Goal: Learn about a topic

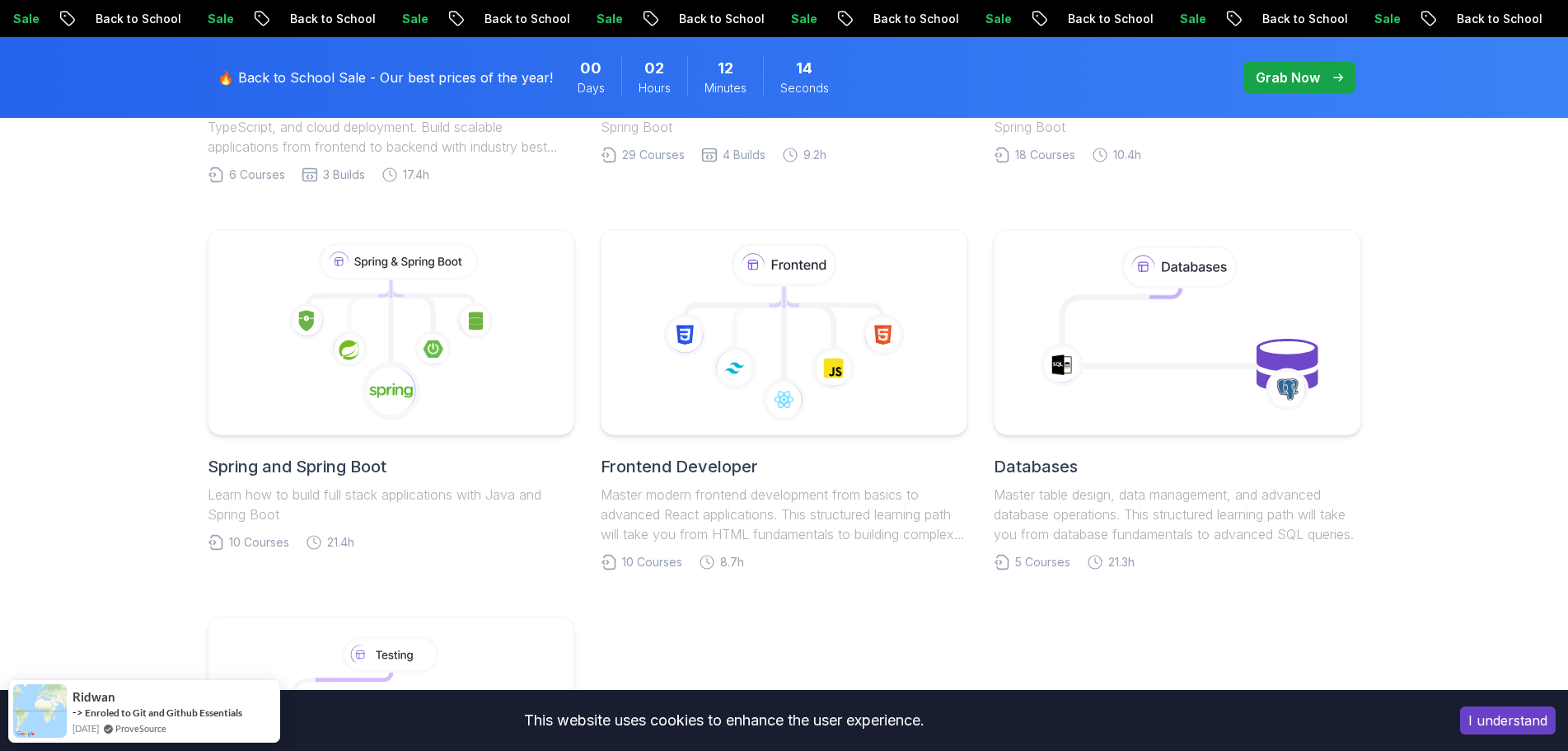
scroll to position [742, 0]
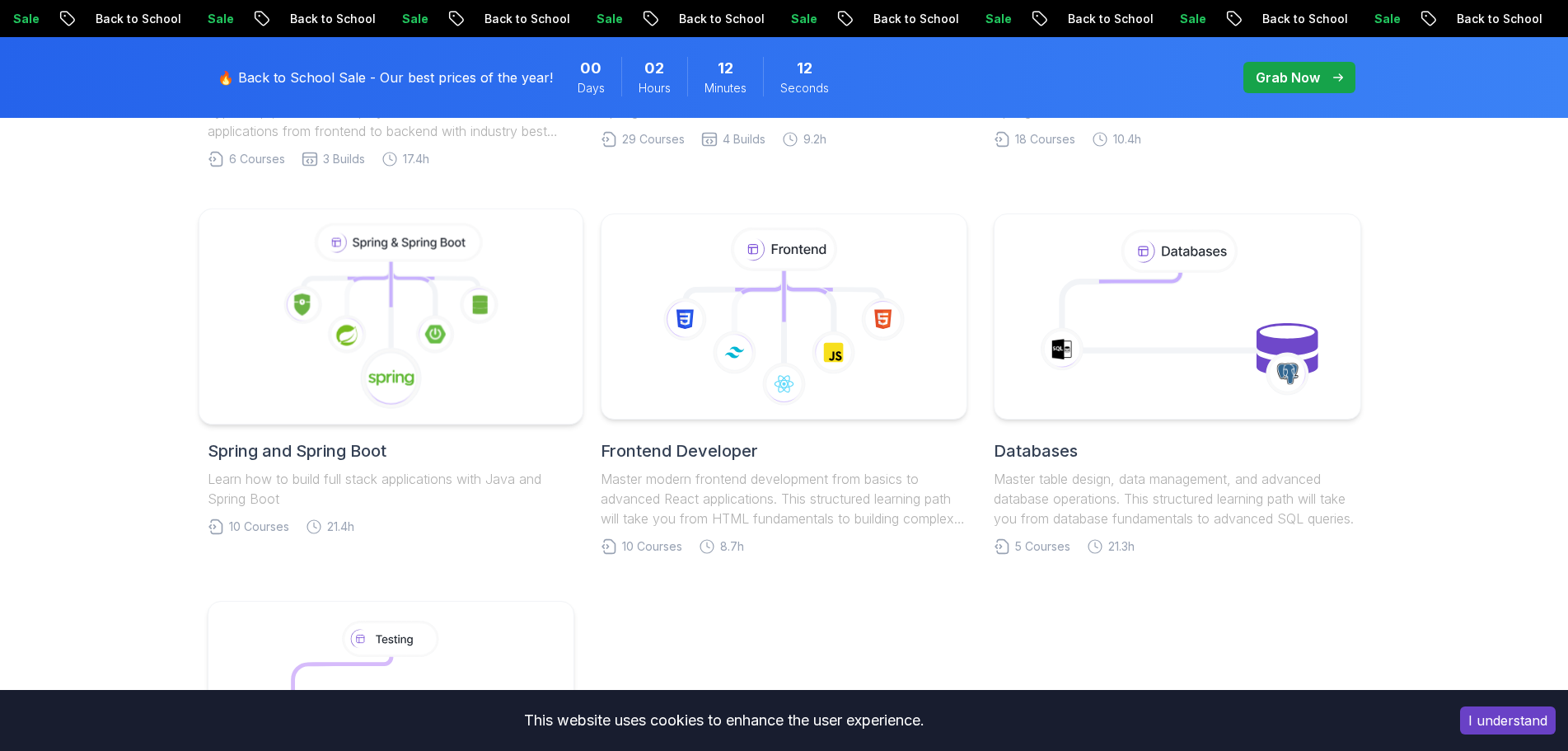
click at [410, 349] on icon at bounding box center [391, 378] width 62 height 62
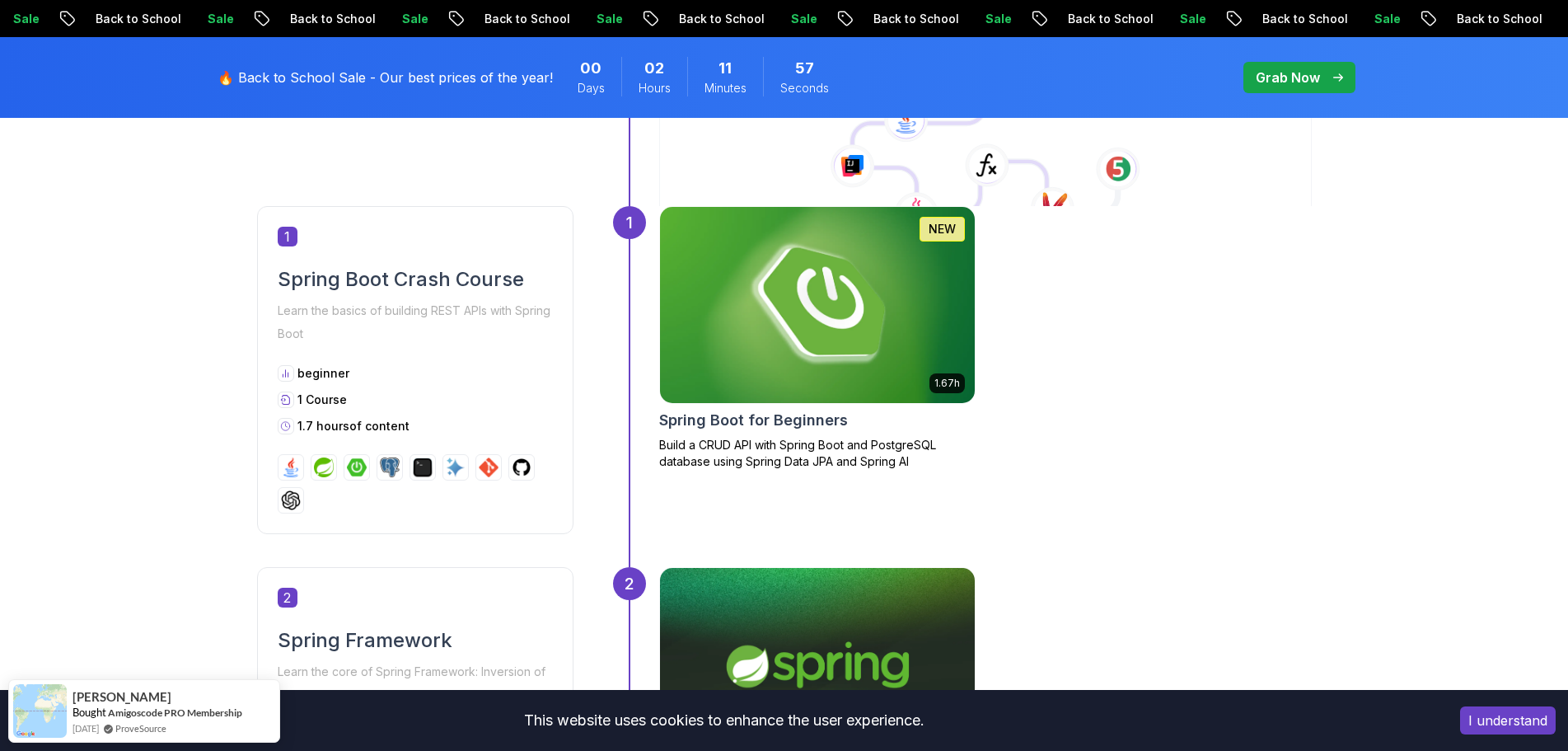
scroll to position [824, 0]
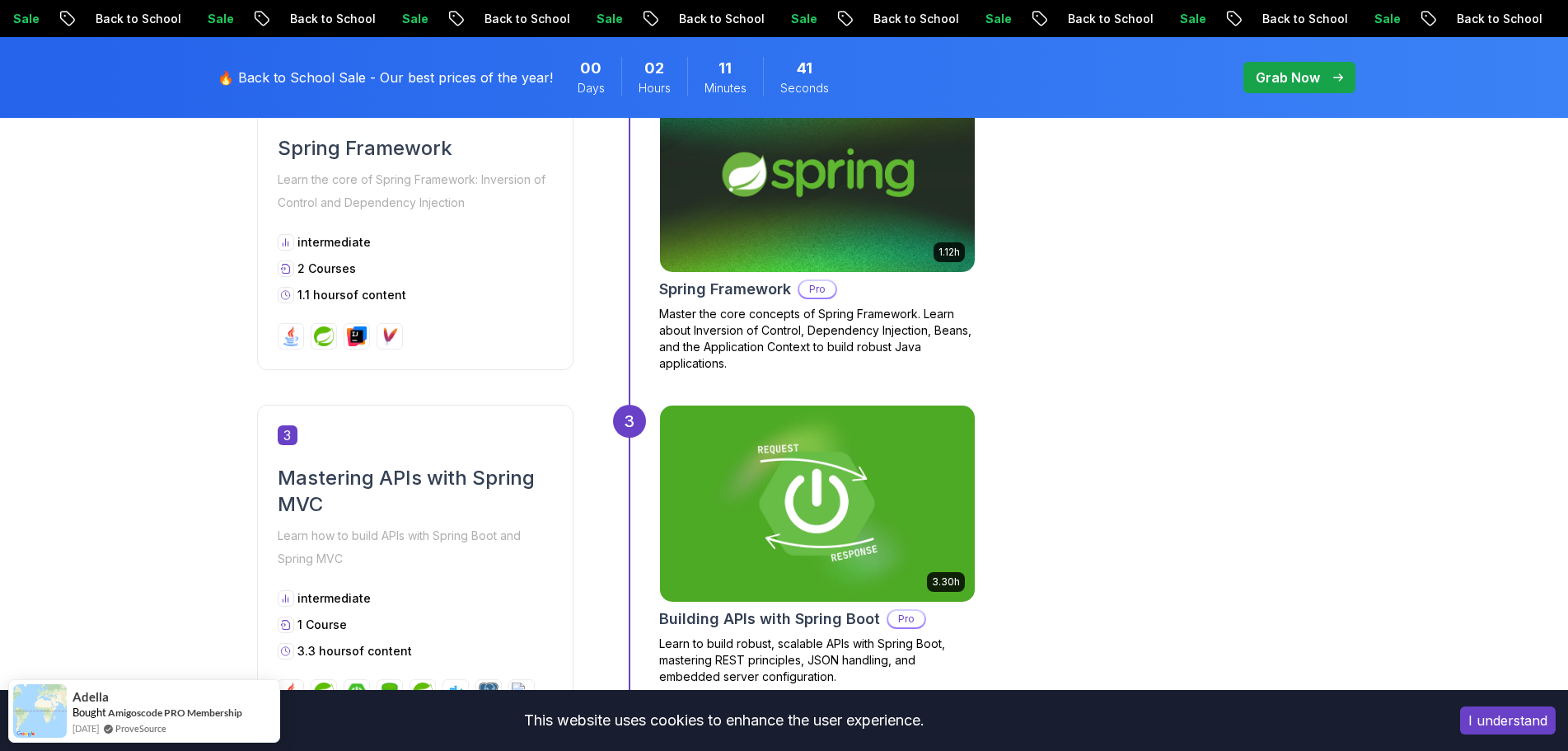
scroll to position [742, 0]
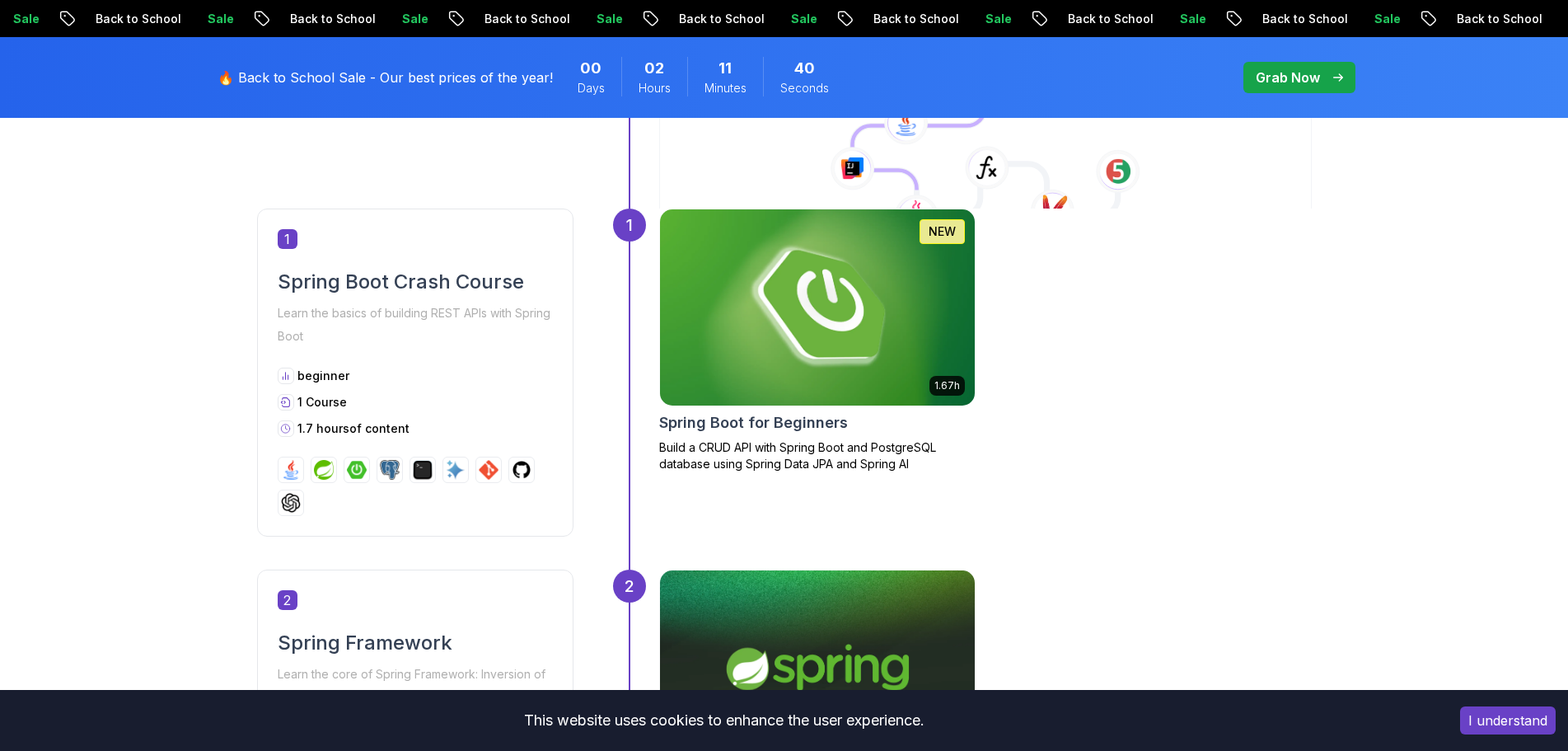
click at [843, 269] on img at bounding box center [817, 308] width 330 height 206
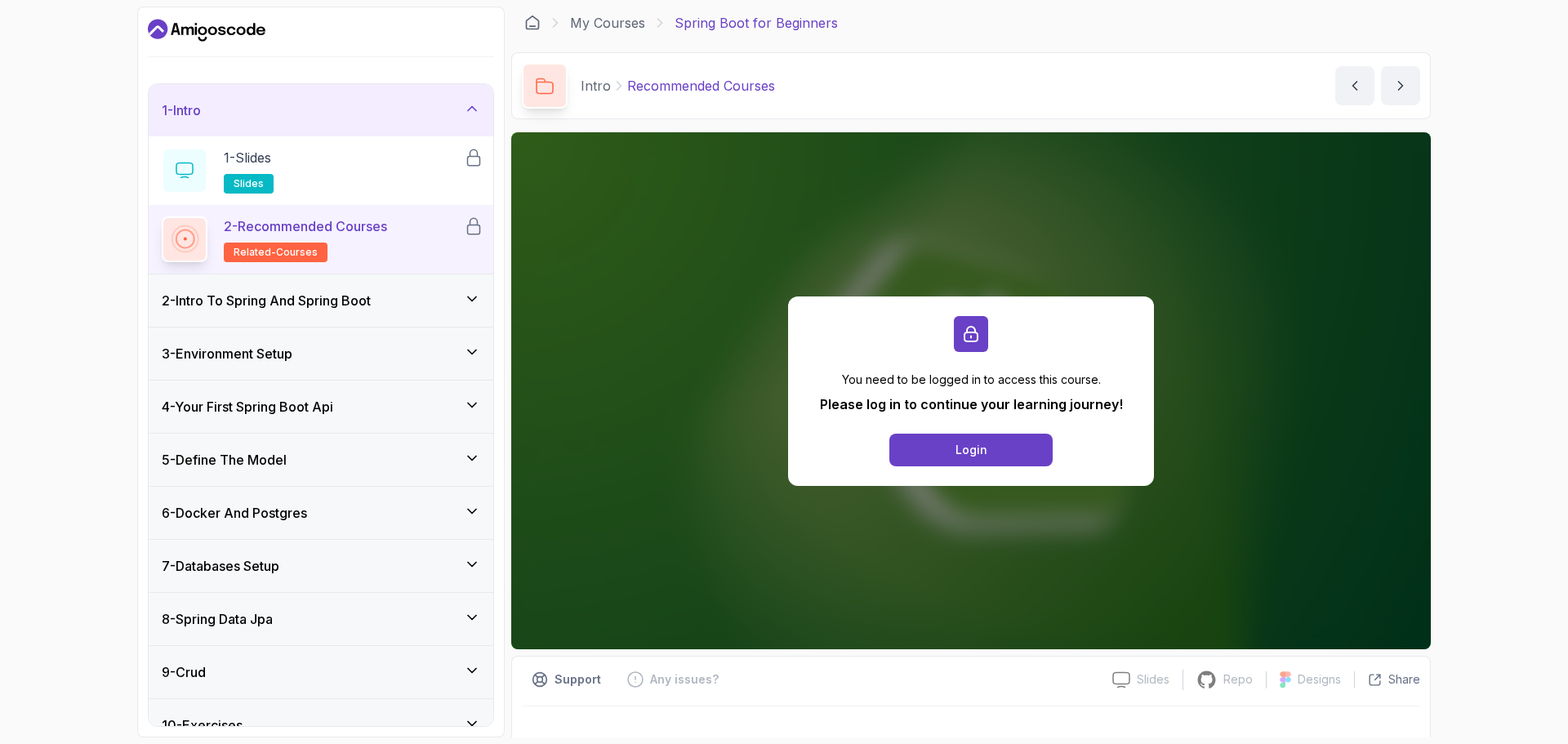
click at [454, 300] on div "2 - Intro To Spring And Spring Boot" at bounding box center [321, 300] width 319 height 20
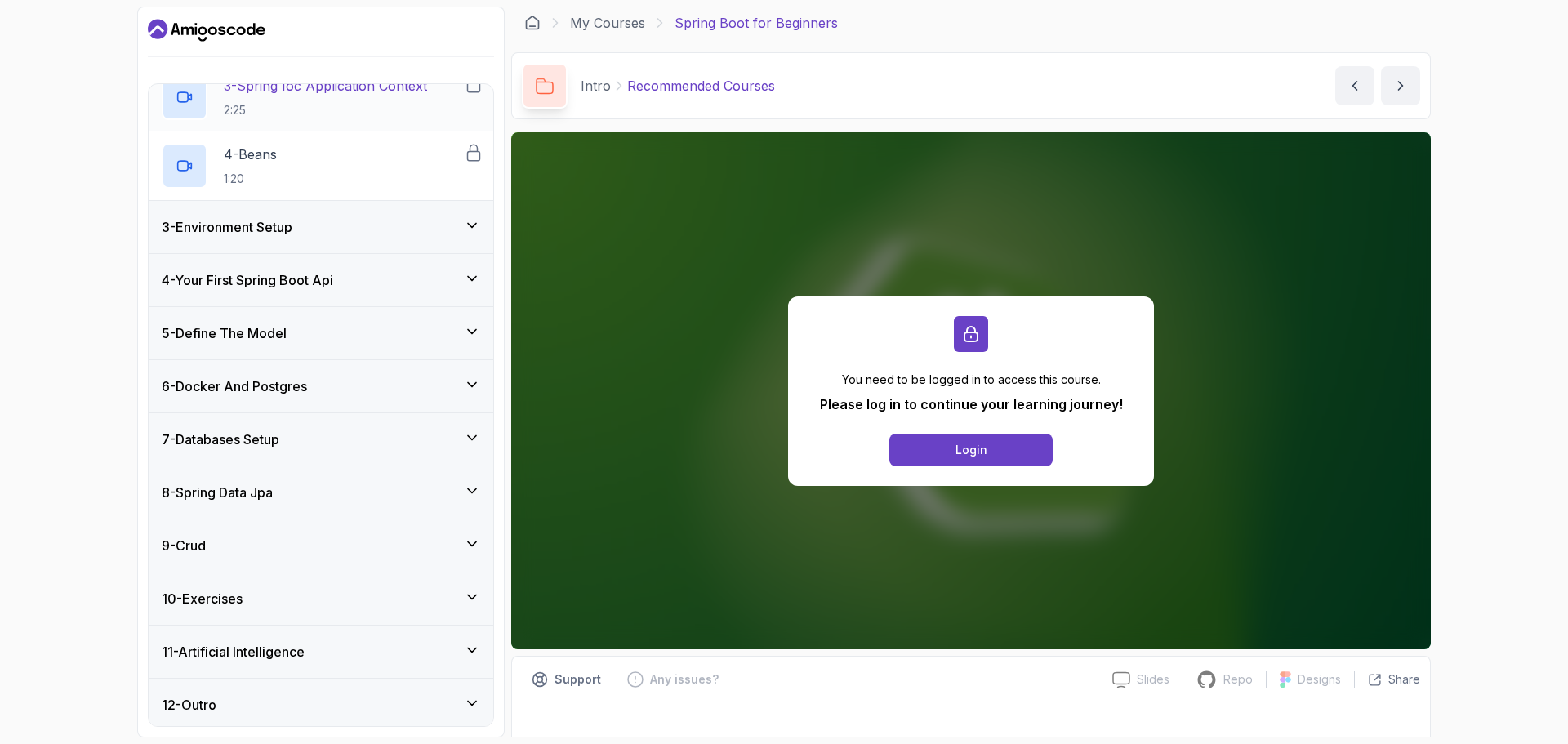
scroll to position [268, 0]
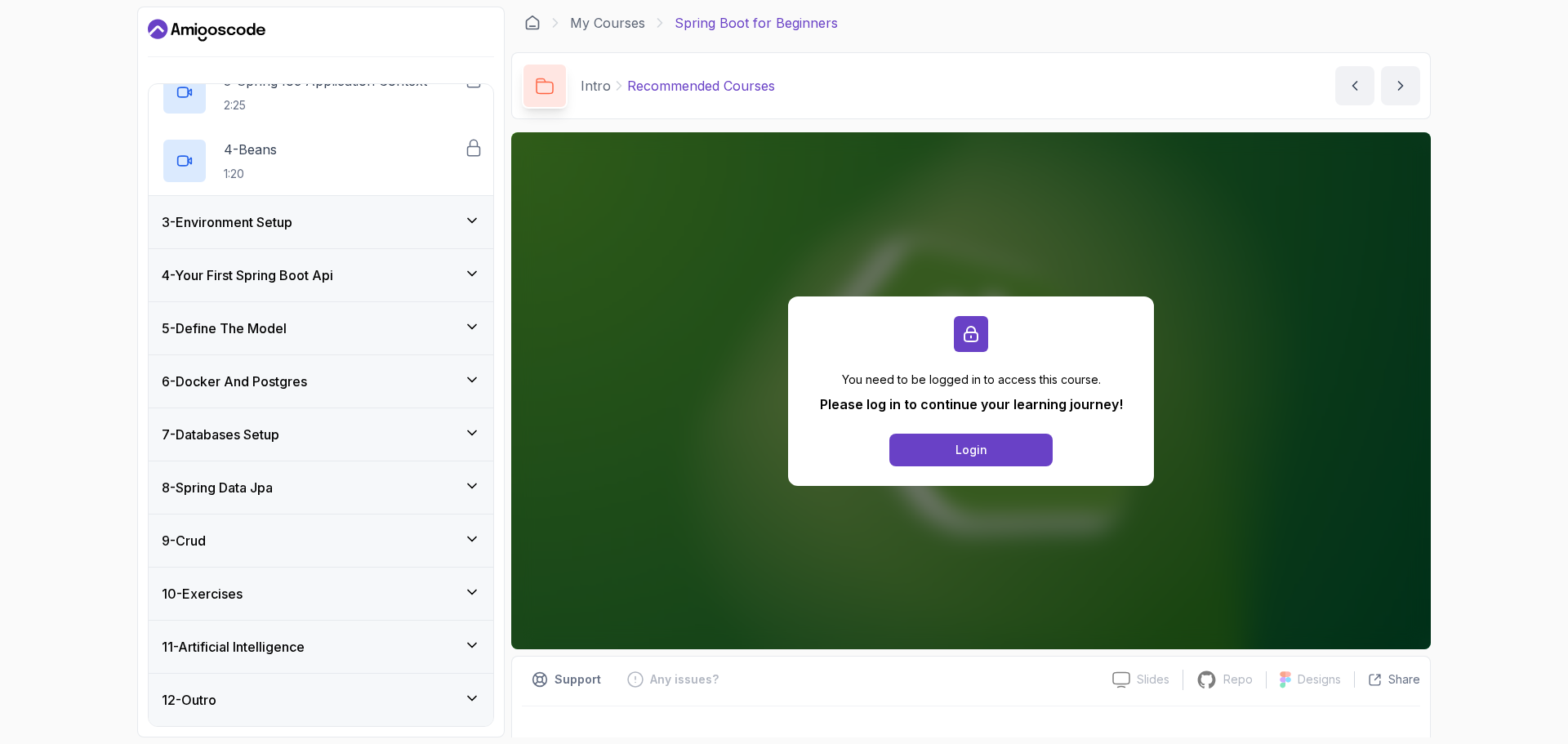
click at [294, 648] on h3 "11 - Artificial Intelligence" at bounding box center [233, 646] width 143 height 20
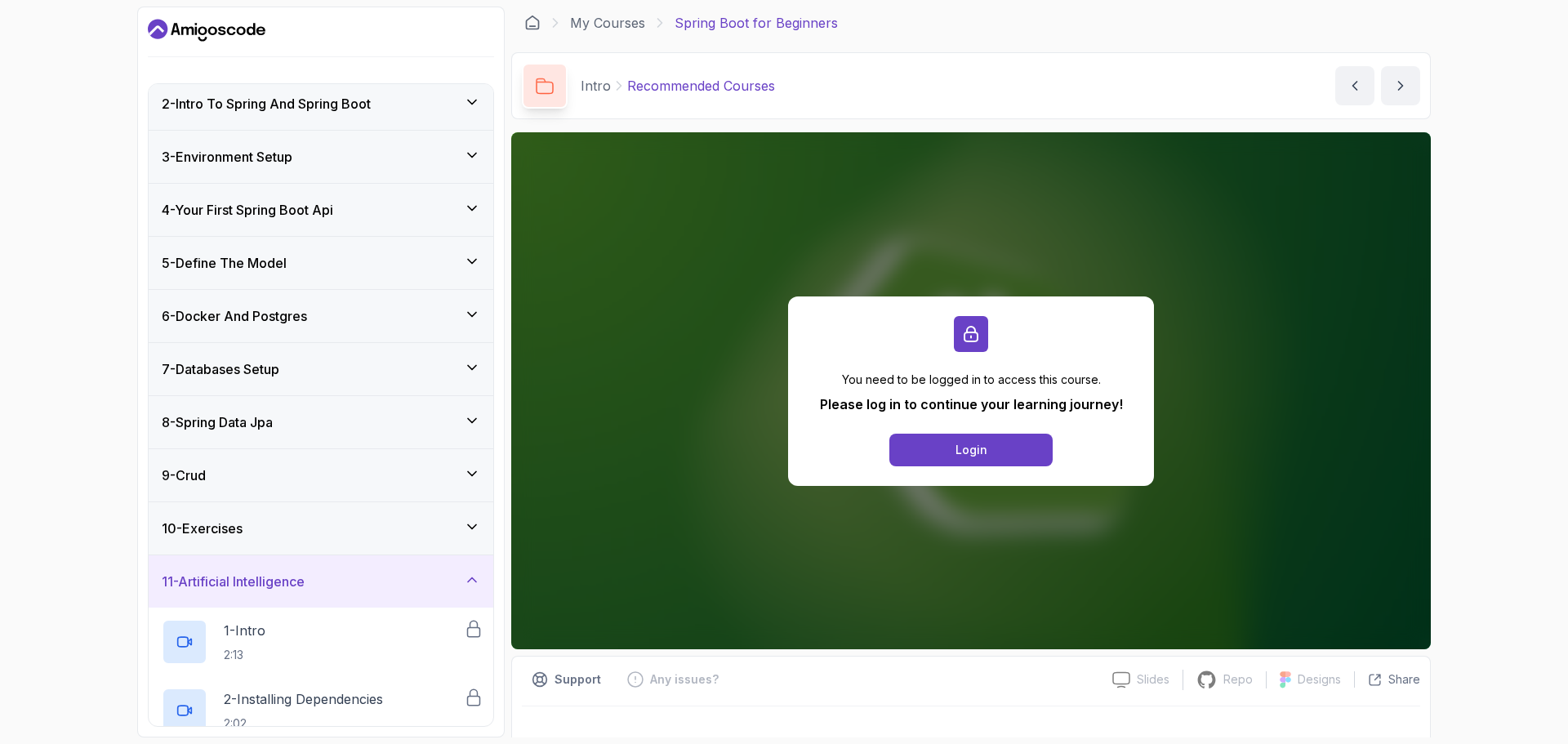
scroll to position [0, 0]
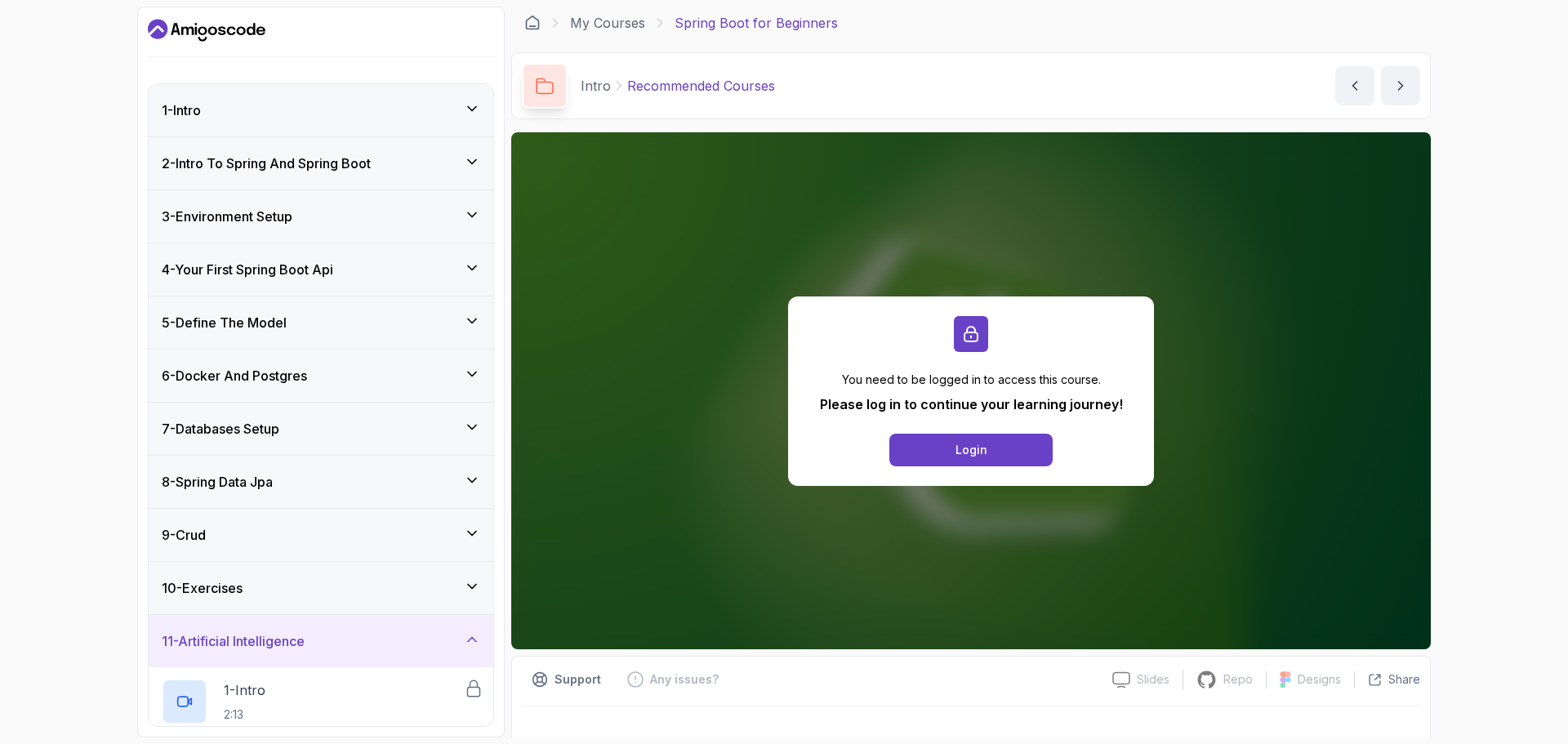
click at [265, 585] on div "10 - Exercises" at bounding box center [321, 587] width 319 height 20
